Goal: Transaction & Acquisition: Purchase product/service

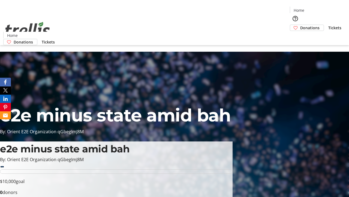
click at [300, 25] on span "Donations" at bounding box center [309, 28] width 19 height 6
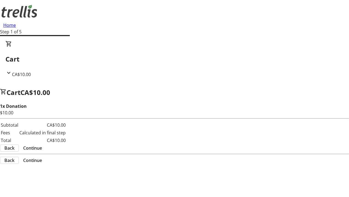
select select "CA"
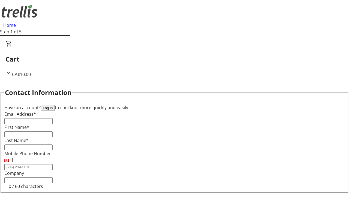
click at [55, 105] on button "Log in" at bounding box center [48, 108] width 14 height 6
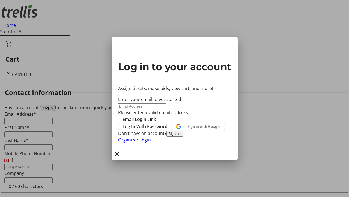
click at [183, 136] on button "Sign up" at bounding box center [174, 133] width 17 height 6
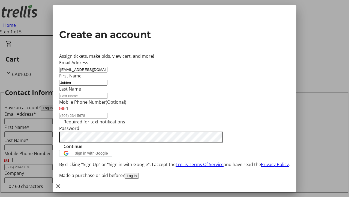
type input "Jaiden"
type input "[PERSON_NAME]"
click at [82, 149] on span "Continue" at bounding box center [73, 146] width 19 height 7
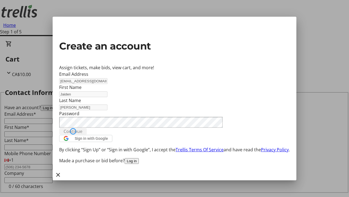
type input "[EMAIL_ADDRESS][DOMAIN_NAME]"
type input "Jaiden"
type input "[PERSON_NAME]"
select select "CA"
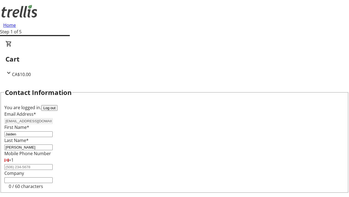
type input "[STREET_ADDRESS][PERSON_NAME]"
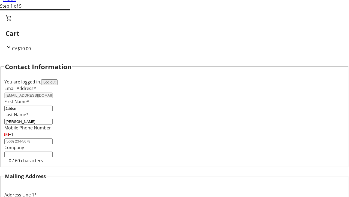
type input "Kelowna"
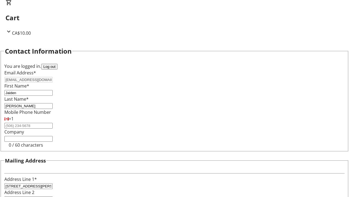
select select "BC"
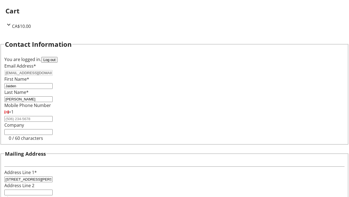
type input "Kelowna"
type input "V1Y 0C2"
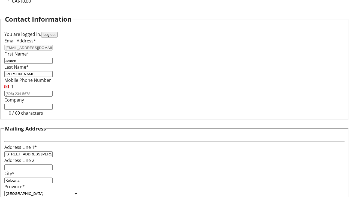
scroll to position [33, 0]
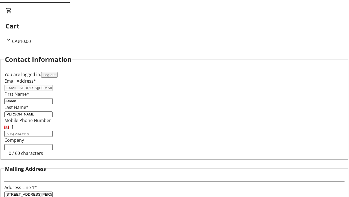
select select "BC"
select select "CA"
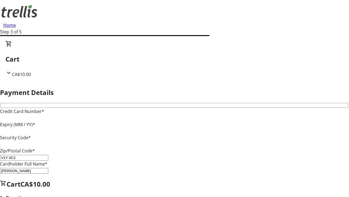
type input "V1Y 0C2"
